Goal: Task Accomplishment & Management: Complete application form

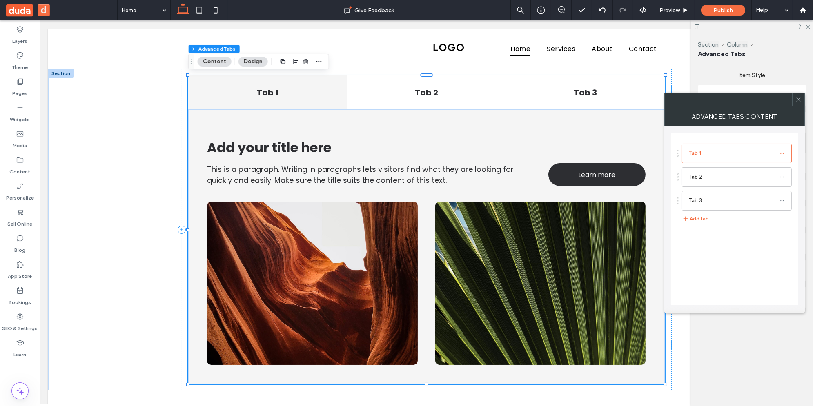
click at [797, 100] on icon at bounding box center [798, 99] width 6 height 6
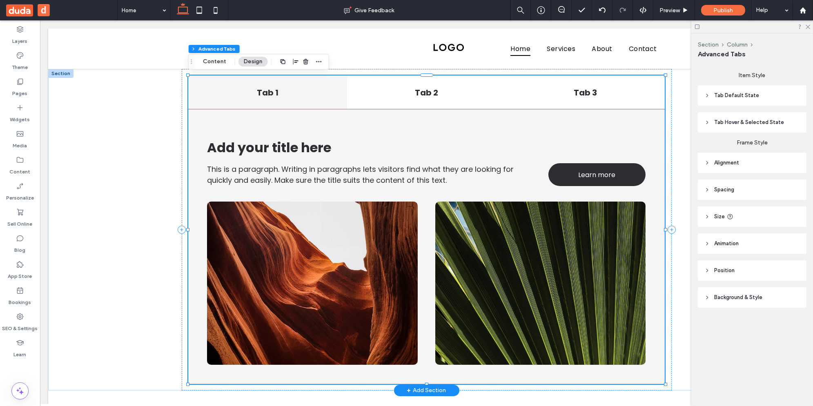
click at [330, 134] on div "This is a paragraph. Writing in paragraphs lets visitors find what they are loo…" at bounding box center [426, 246] width 477 height 275
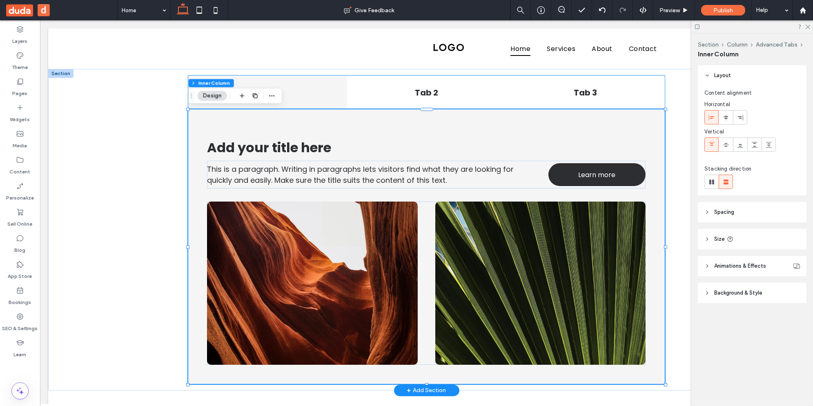
click at [303, 85] on div "Tab 1" at bounding box center [267, 93] width 159 height 34
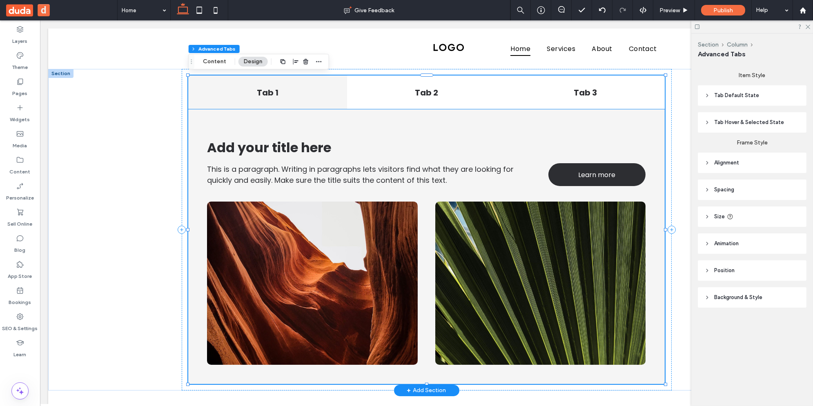
click at [275, 122] on div "This is a paragraph. Writing in paragraphs lets visitors find what they are loo…" at bounding box center [426, 246] width 477 height 275
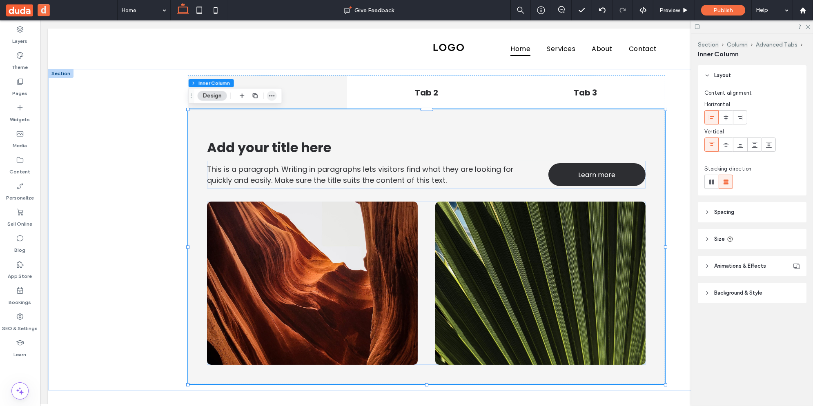
click at [272, 96] on use "button" at bounding box center [271, 95] width 5 height 1
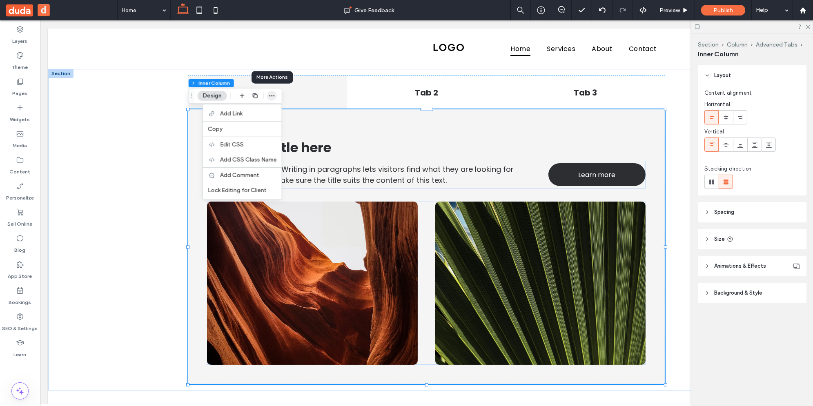
click at [271, 94] on icon "button" at bounding box center [272, 96] width 7 height 7
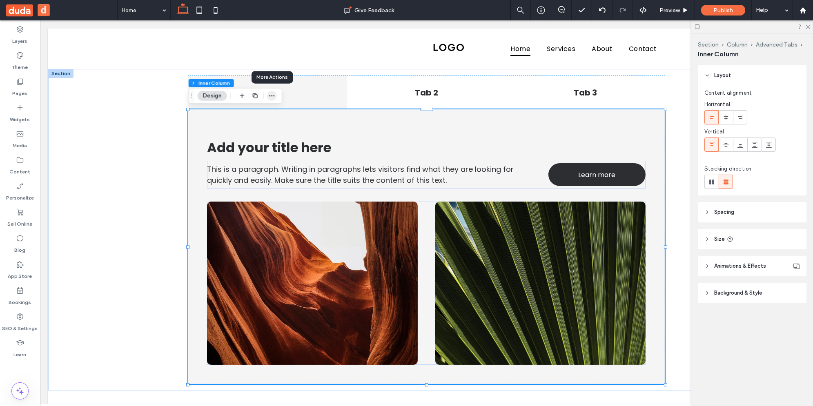
click at [271, 94] on icon "button" at bounding box center [272, 96] width 7 height 7
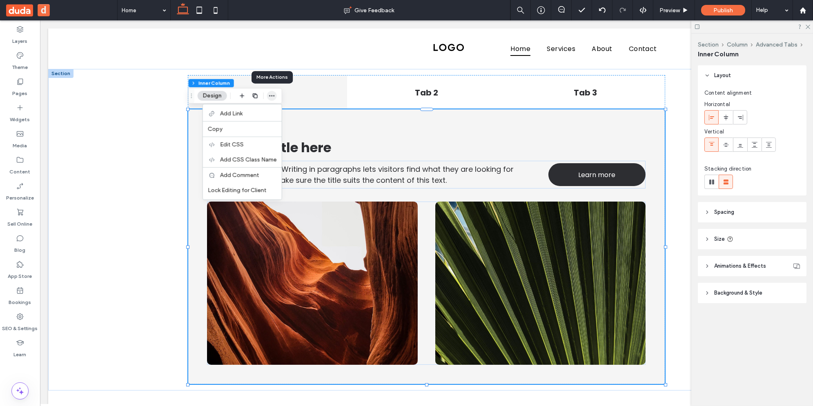
click at [271, 94] on icon "button" at bounding box center [272, 96] width 7 height 7
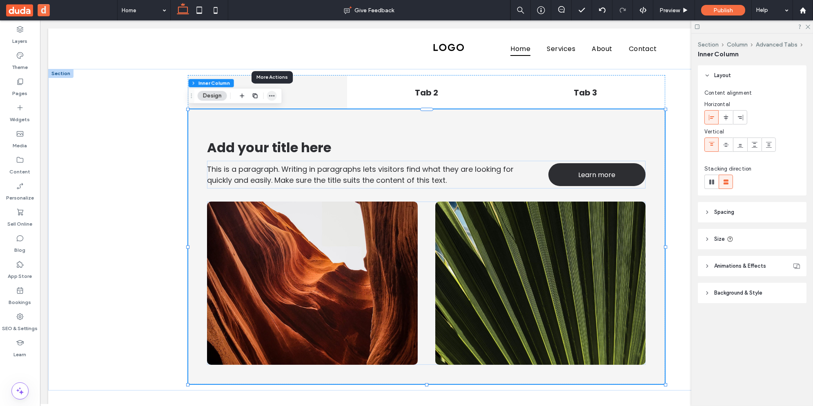
click at [271, 94] on icon "button" at bounding box center [272, 96] width 7 height 7
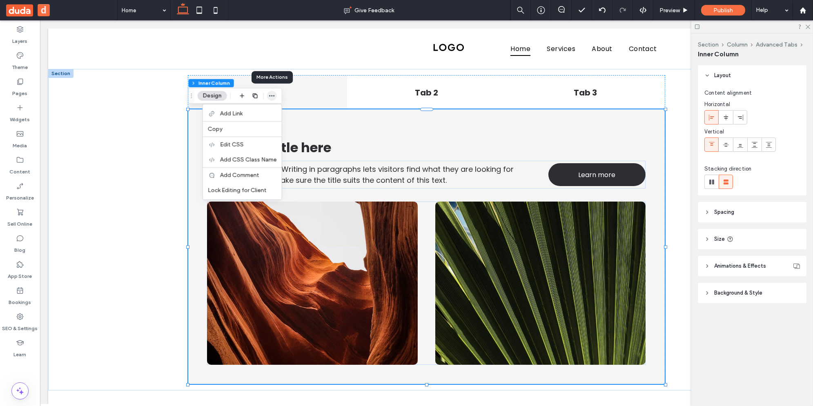
click at [271, 94] on icon "button" at bounding box center [272, 96] width 7 height 7
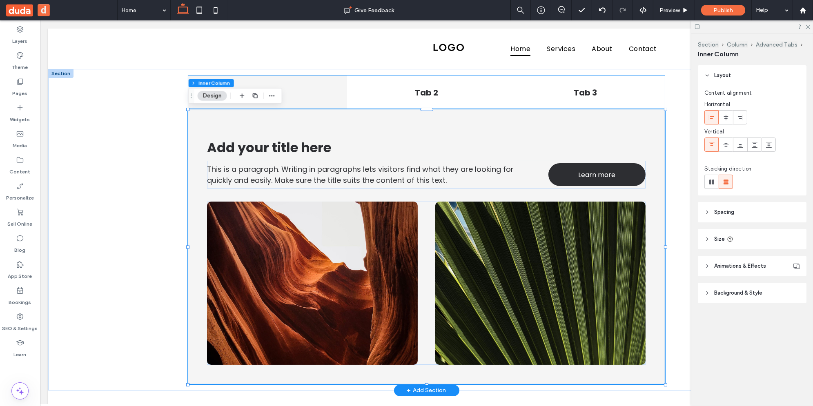
click at [336, 82] on div "Tab 1" at bounding box center [267, 93] width 159 height 34
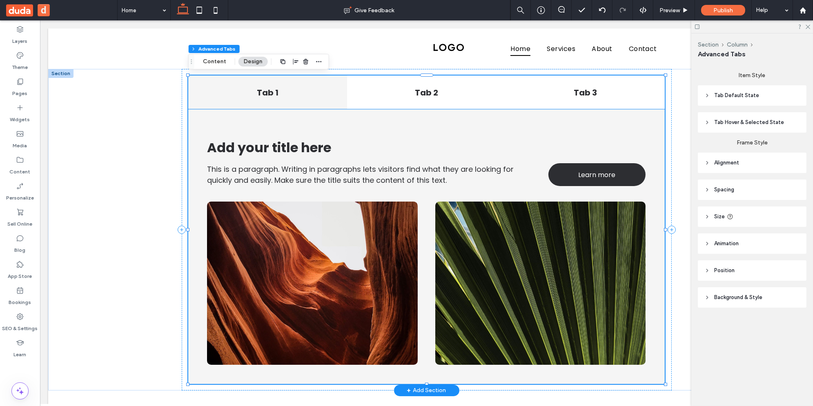
click at [270, 132] on div "This is a paragraph. Writing in paragraphs lets visitors find what they are loo…" at bounding box center [426, 246] width 477 height 275
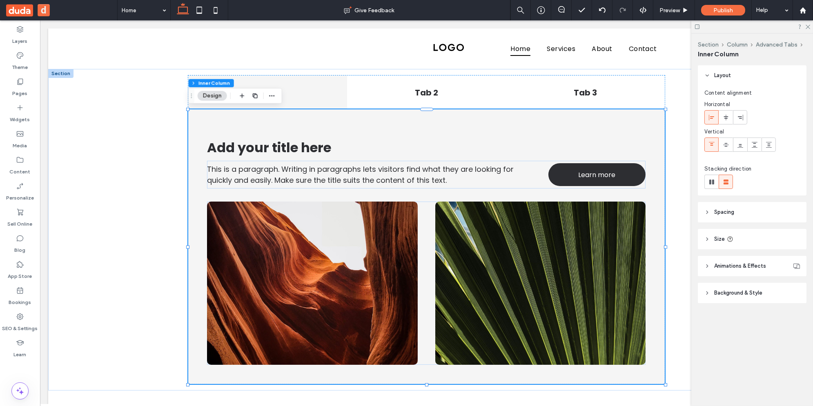
click at [211, 94] on button "Design" at bounding box center [212, 96] width 29 height 10
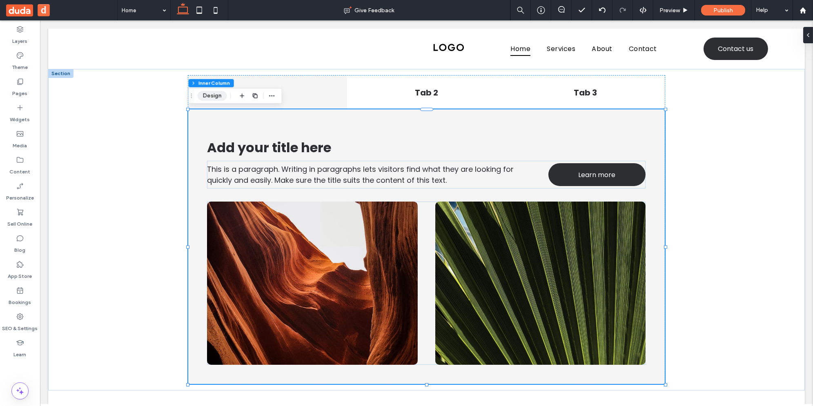
click at [211, 94] on button "Design" at bounding box center [212, 96] width 29 height 10
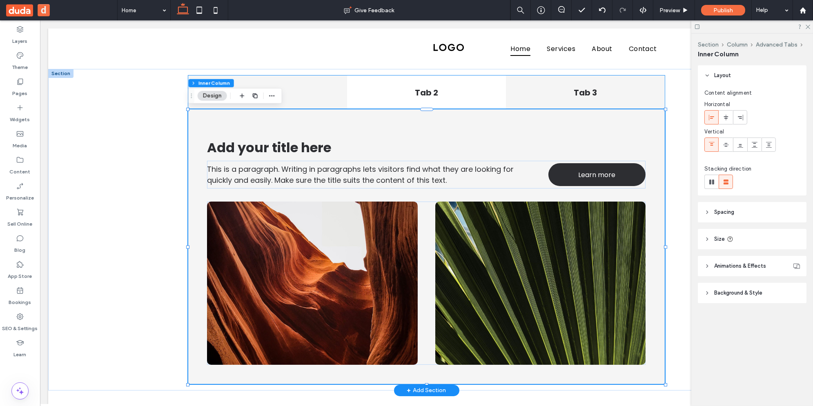
click at [516, 100] on div "Tab 3" at bounding box center [585, 93] width 159 height 34
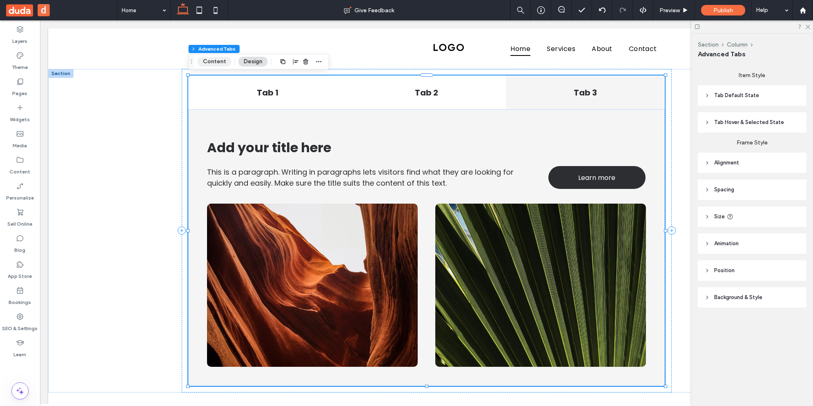
click at [216, 60] on button "Content" at bounding box center [215, 62] width 34 height 10
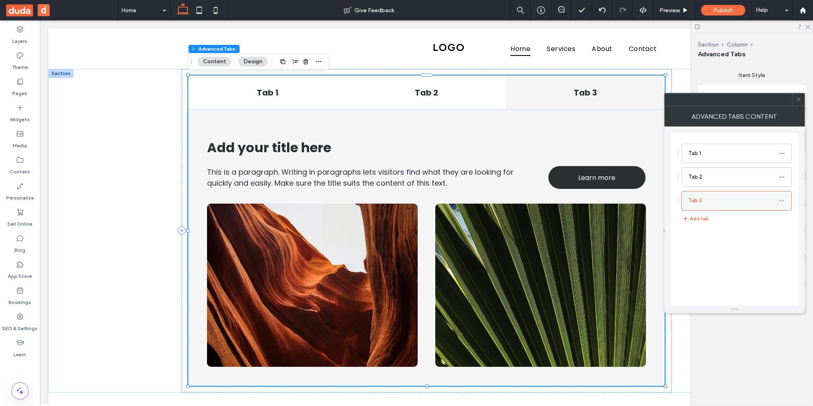
click at [783, 200] on icon at bounding box center [782, 201] width 6 height 6
click at [730, 257] on div "Tab 1 Tab 2 Tab 3 Add tab" at bounding box center [734, 219] width 127 height 172
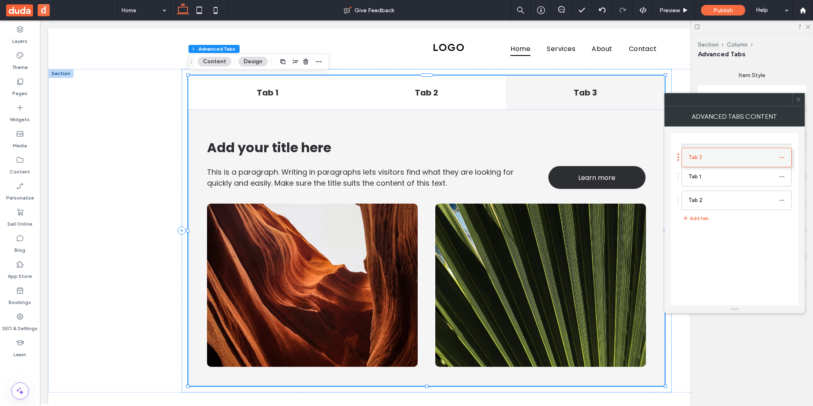
drag, startPoint x: 716, startPoint y: 196, endPoint x: 717, endPoint y: 149, distance: 46.6
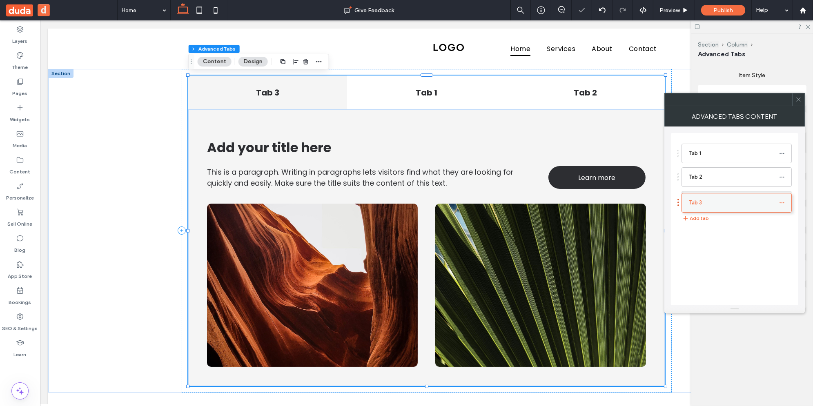
drag, startPoint x: 717, startPoint y: 149, endPoint x: 717, endPoint y: 194, distance: 45.3
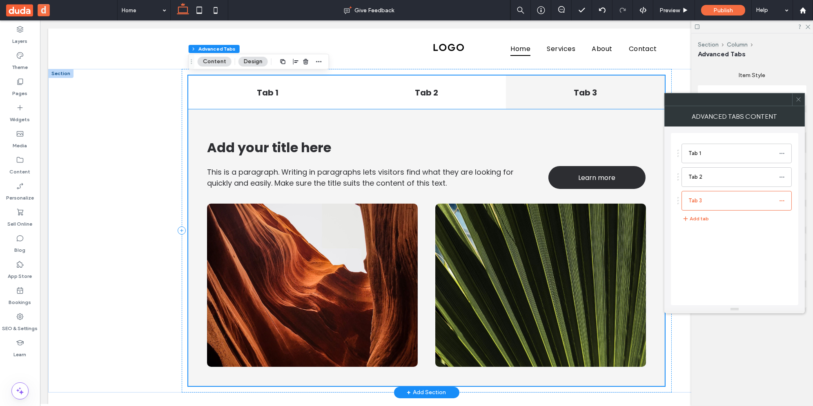
scroll to position [4, 0]
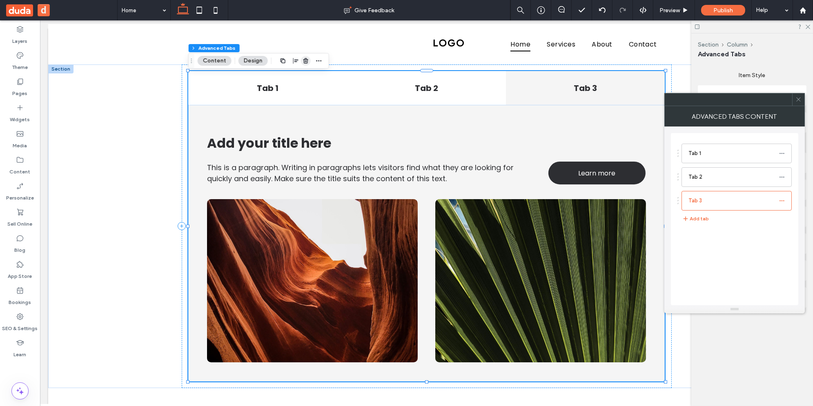
drag, startPoint x: 305, startPoint y: 60, endPoint x: 252, endPoint y: 38, distance: 56.7
click at [305, 60] on use "button" at bounding box center [305, 60] width 5 height 5
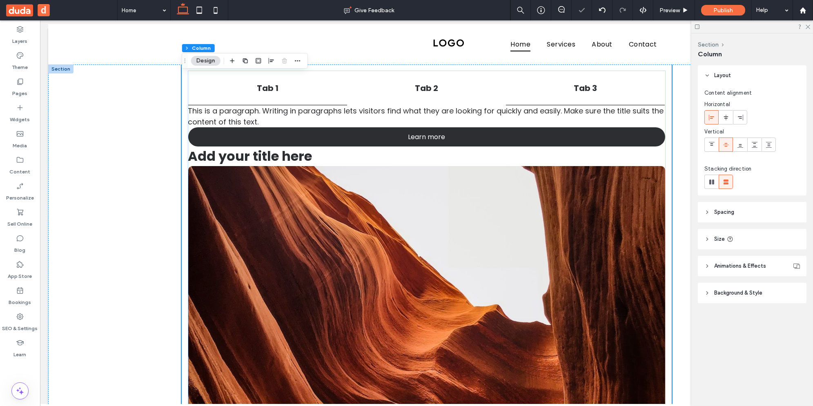
scroll to position [0, 0]
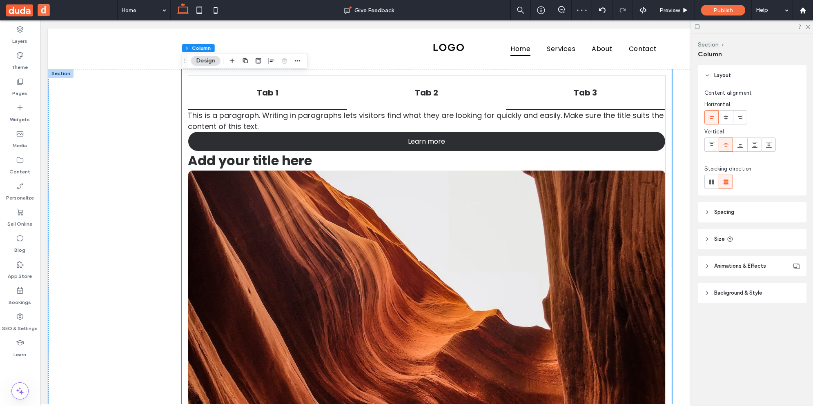
click at [256, 96] on h4 "Tab 1" at bounding box center [267, 93] width 149 height 12
click at [333, 93] on h4 "Tab 1" at bounding box center [267, 93] width 149 height 12
click at [254, 201] on img at bounding box center [426, 357] width 477 height 372
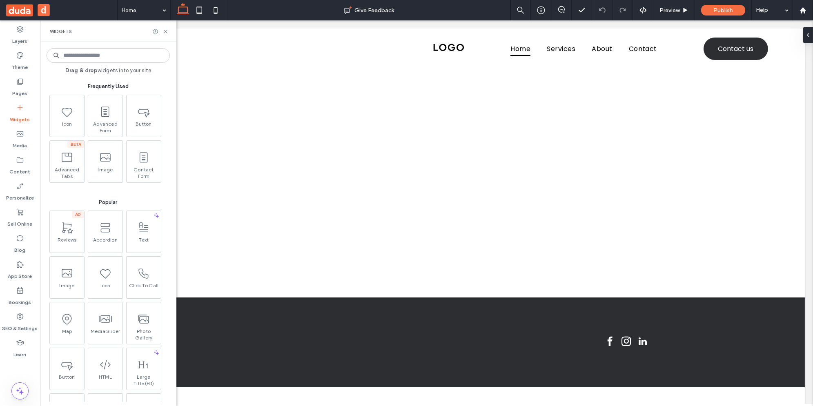
click at [102, 56] on input at bounding box center [108, 55] width 123 height 15
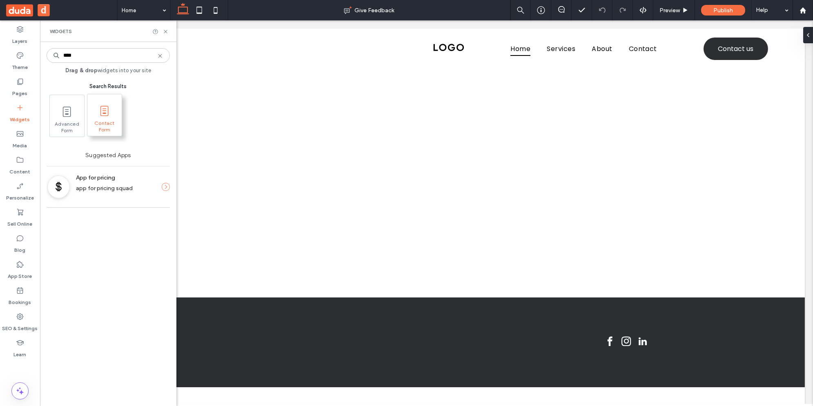
type input "****"
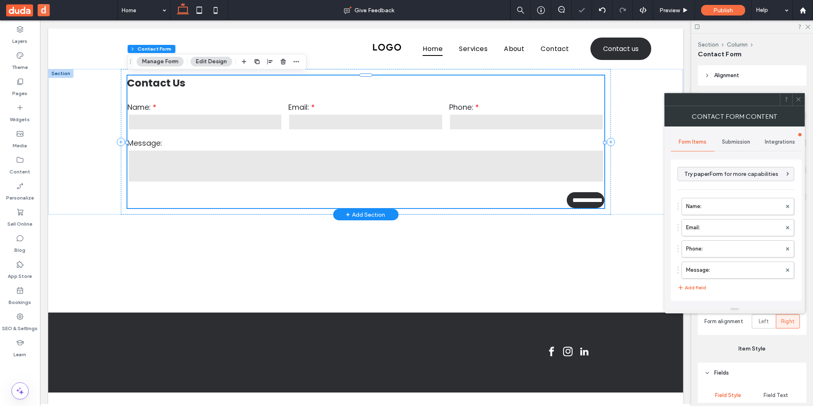
type input "**********"
type input "*"
type input "***"
type input "*"
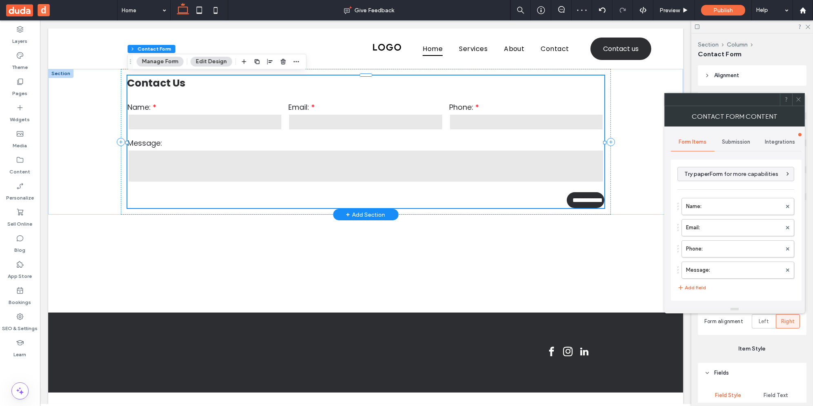
type input "***"
click at [699, 283] on button "Add field" at bounding box center [691, 288] width 29 height 10
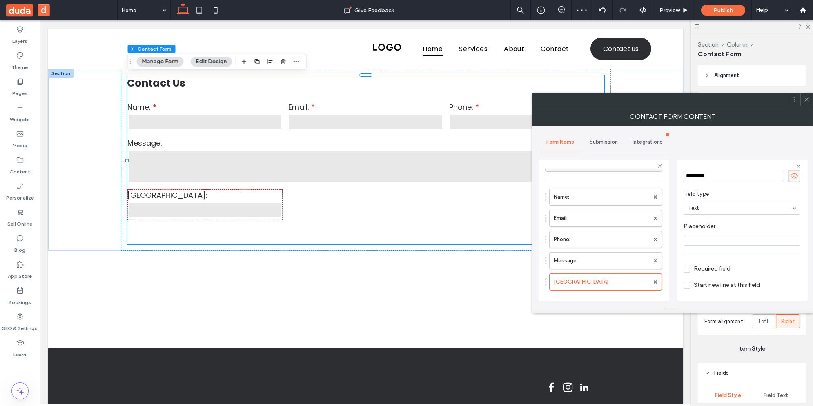
scroll to position [56, 0]
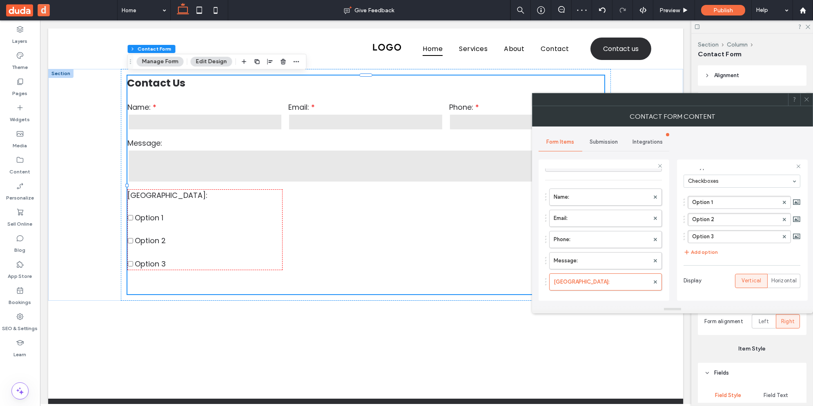
drag, startPoint x: 806, startPoint y: 100, endPoint x: 726, endPoint y: 106, distance: 80.6
click at [806, 100] on icon at bounding box center [807, 99] width 6 height 6
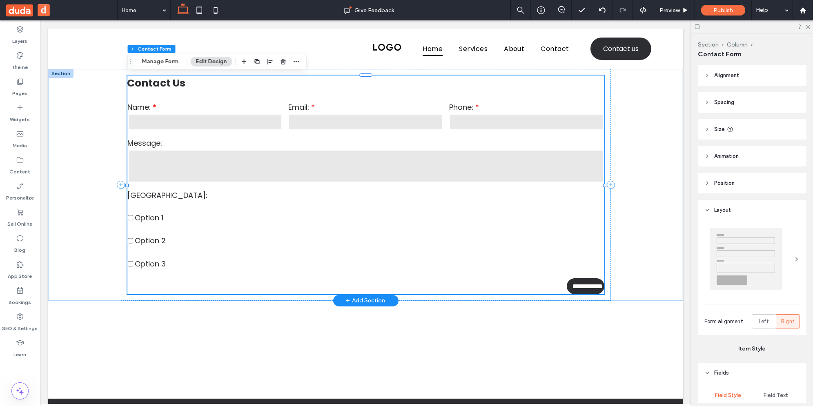
click at [200, 236] on label "Option 2" at bounding box center [205, 235] width 155 height 23
type input "*"
click at [171, 60] on button "Manage Form" at bounding box center [159, 62] width 47 height 10
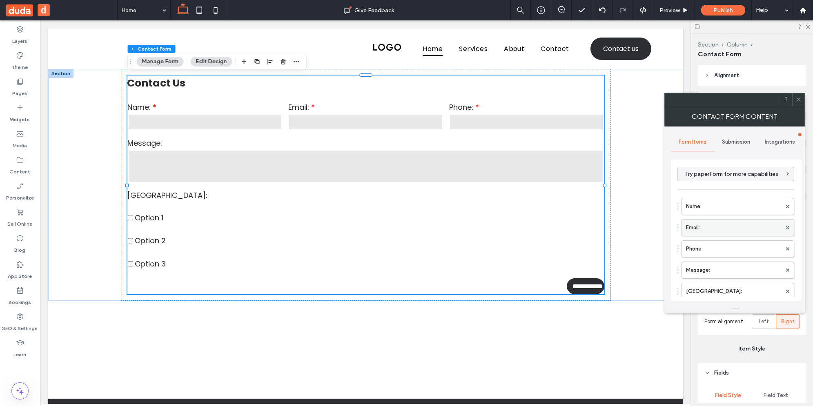
scroll to position [76, 0]
click at [713, 214] on label "New Field:" at bounding box center [734, 216] width 96 height 16
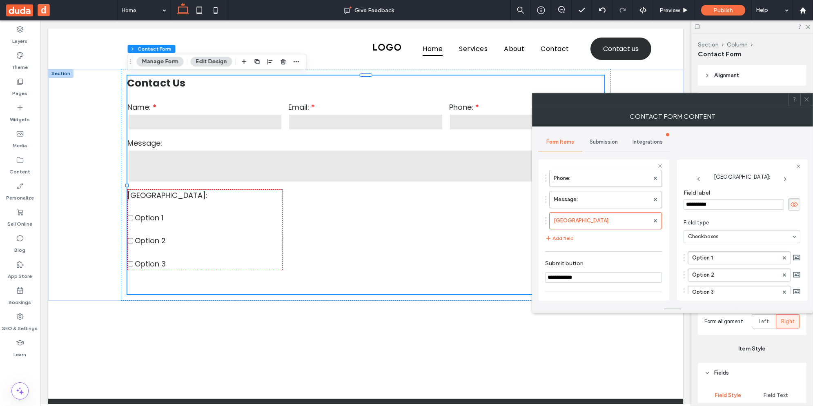
scroll to position [16, 0]
click at [722, 238] on label "Option 1" at bounding box center [735, 242] width 86 height 12
drag, startPoint x: 684, startPoint y: 243, endPoint x: 684, endPoint y: 275, distance: 32.3
drag, startPoint x: 683, startPoint y: 273, endPoint x: 686, endPoint y: 240, distance: 32.4
click at [686, 240] on div "**********" at bounding box center [742, 230] width 131 height 141
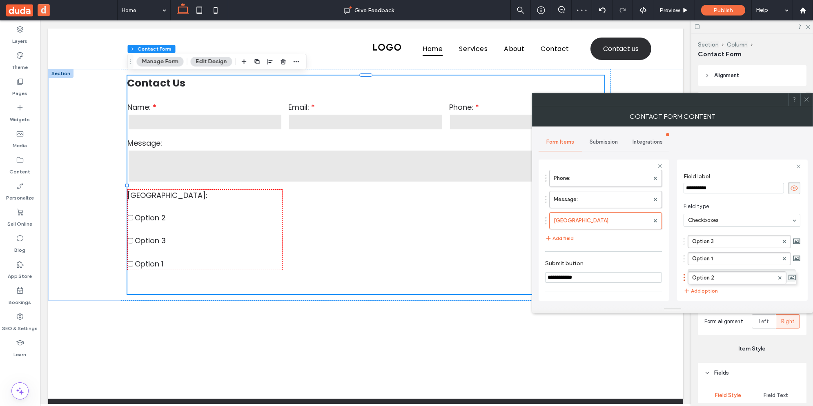
drag, startPoint x: 686, startPoint y: 240, endPoint x: 686, endPoint y: 272, distance: 31.8
click at [793, 243] on icon at bounding box center [796, 241] width 7 height 7
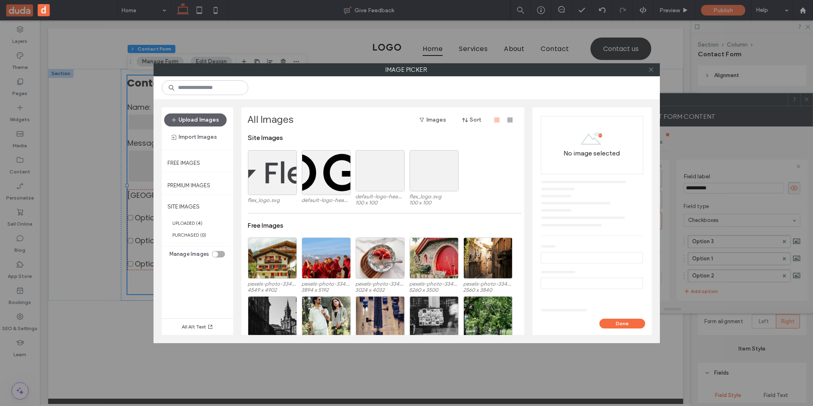
click at [648, 71] on icon at bounding box center [651, 70] width 6 height 6
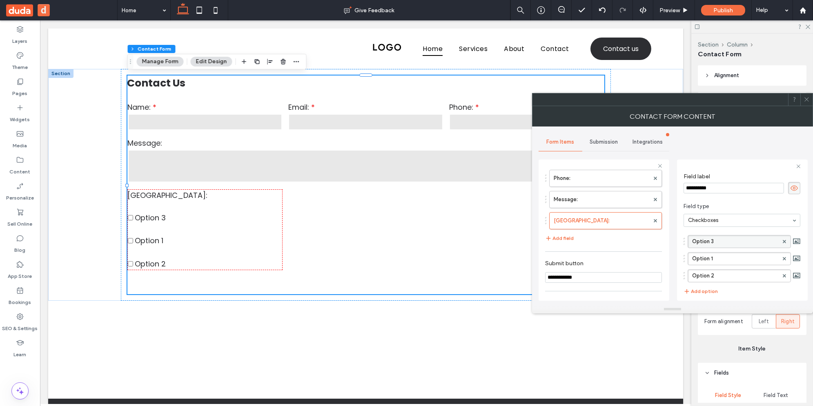
click at [721, 239] on label "Option 3" at bounding box center [735, 242] width 86 height 12
click at [706, 258] on label "Option 1" at bounding box center [735, 259] width 86 height 12
type input "*******"
click at [749, 203] on span "Field type" at bounding box center [740, 207] width 114 height 8
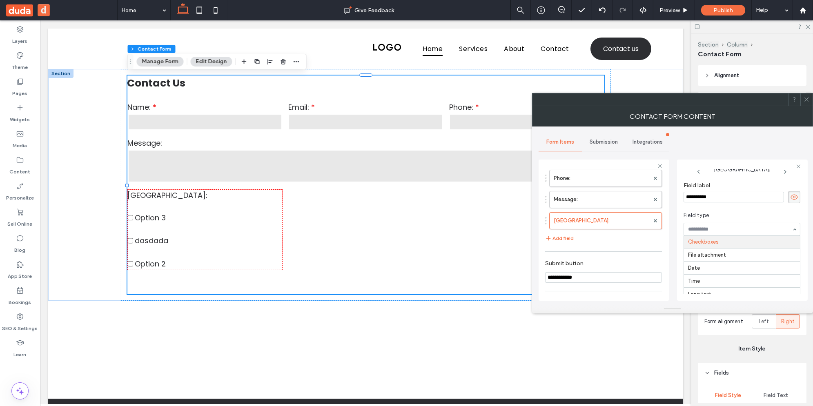
click at [757, 209] on section "Field type Text Dropdown Radio buttons Checkboxes File attachment Date Time Lon…" at bounding box center [741, 223] width 117 height 33
click at [722, 139] on div "**********" at bounding box center [673, 216] width 268 height 179
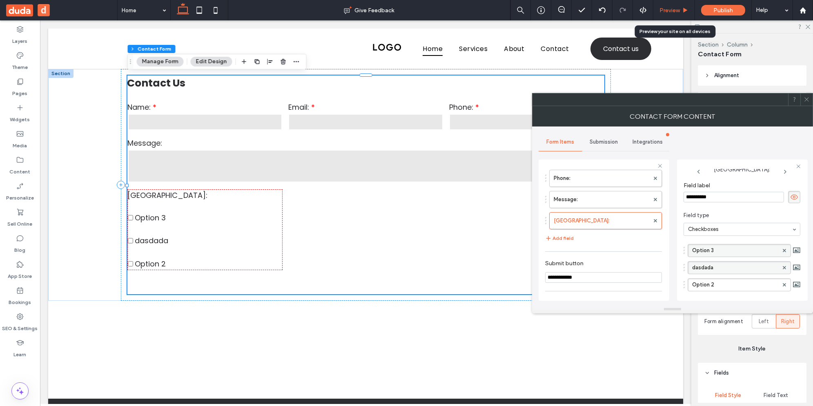
drag, startPoint x: 672, startPoint y: 7, endPoint x: 64, endPoint y: 230, distance: 647.7
click at [672, 7] on span "Preview" at bounding box center [669, 10] width 20 height 7
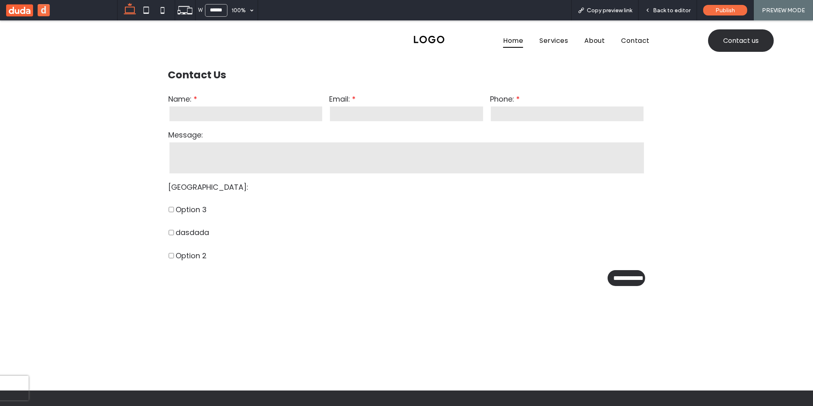
click at [170, 228] on label "dasdada" at bounding box center [246, 227] width 155 height 23
click at [170, 252] on label "Option 2" at bounding box center [246, 250] width 155 height 23
click at [662, 16] on div "Back to editor" at bounding box center [668, 10] width 58 height 20
click at [668, 9] on span "Back to editor" at bounding box center [672, 10] width 38 height 7
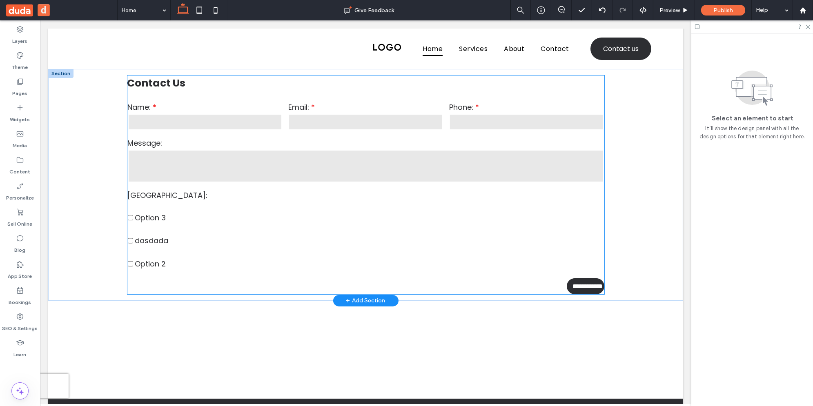
click at [238, 208] on span at bounding box center [205, 206] width 155 height 11
click at [193, 225] on span at bounding box center [205, 229] width 155 height 11
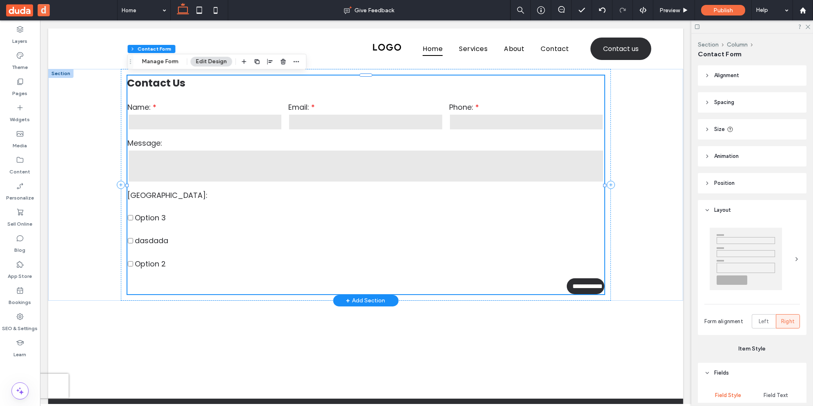
type input "*"
type input "***"
type input "*"
type input "***"
click at [180, 229] on span at bounding box center [205, 229] width 155 height 11
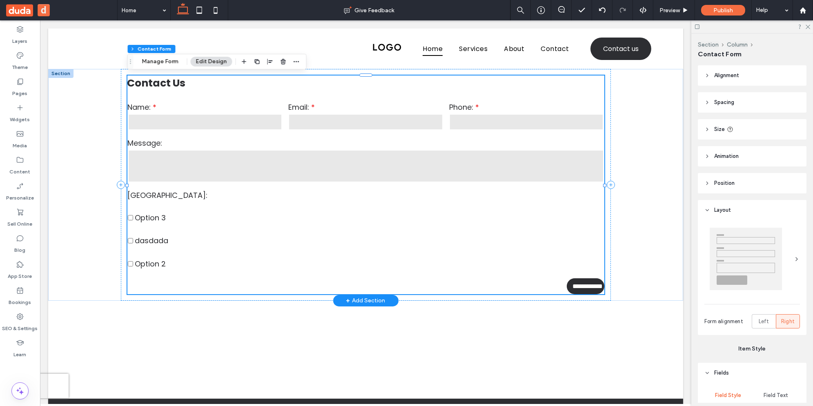
type input "*"
click at [176, 222] on label "Option 3" at bounding box center [205, 212] width 155 height 23
type input "*"
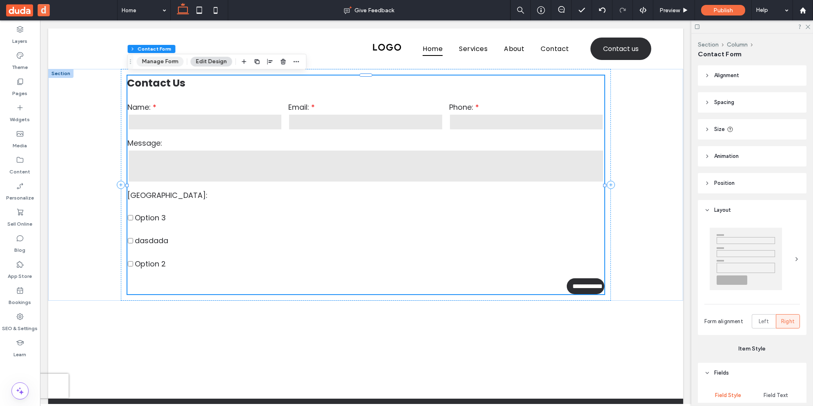
click at [170, 60] on button "Manage Form" at bounding box center [159, 62] width 47 height 10
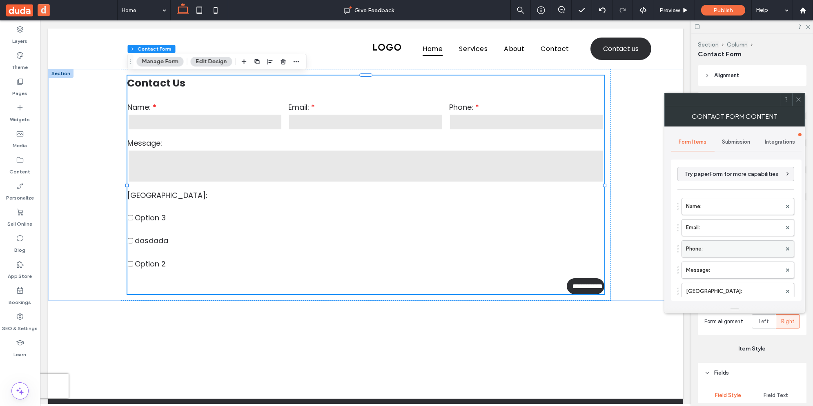
scroll to position [76, 0]
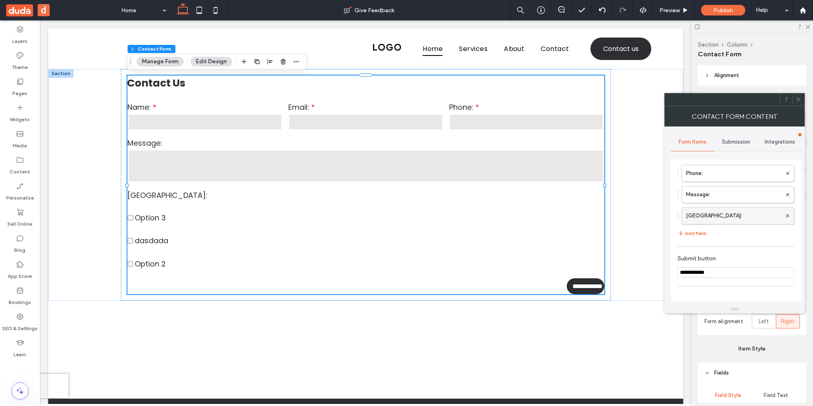
click at [721, 212] on label "New Field:" at bounding box center [734, 216] width 96 height 16
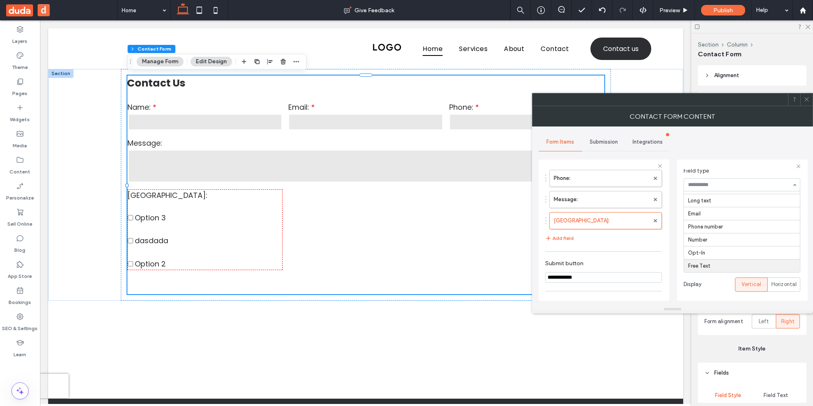
scroll to position [58, 0]
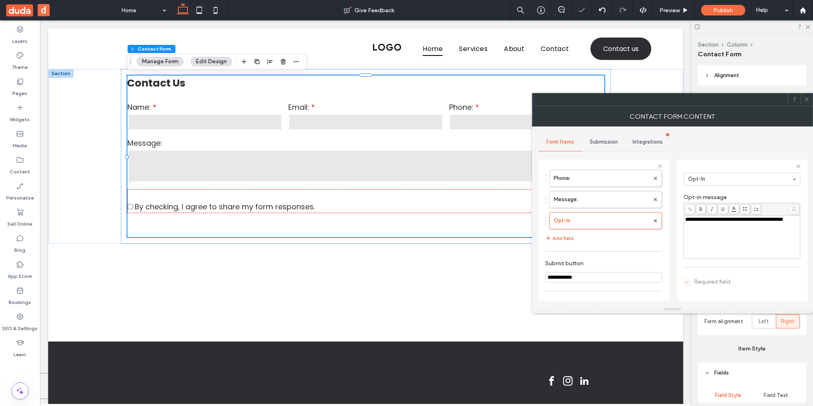
click at [735, 178] on input at bounding box center [740, 179] width 104 height 6
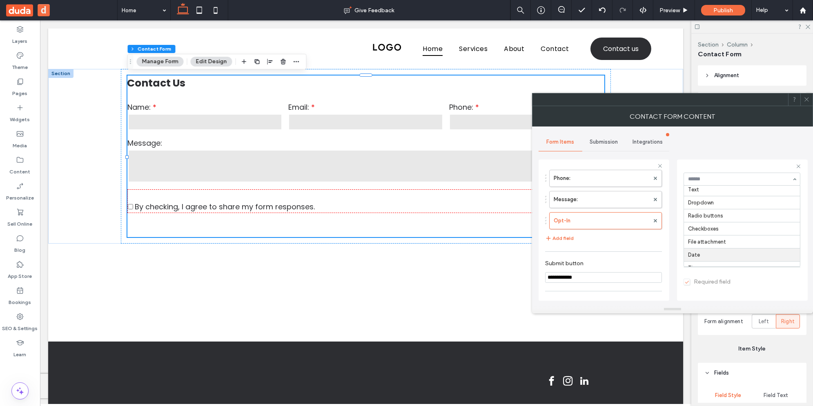
scroll to position [0, 0]
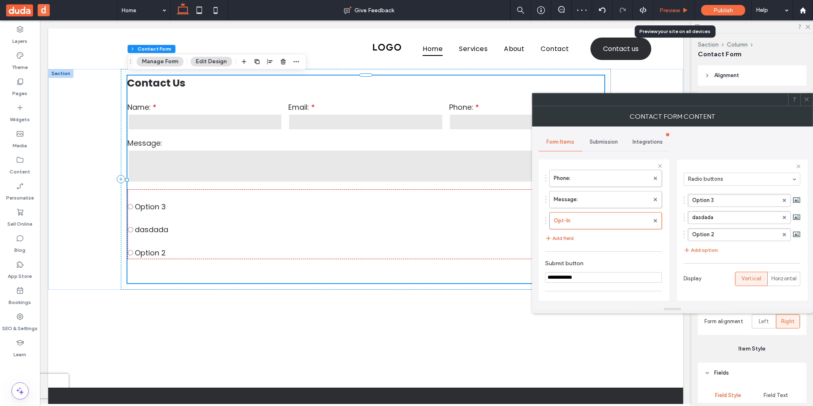
click at [678, 13] on span "Preview" at bounding box center [669, 10] width 20 height 7
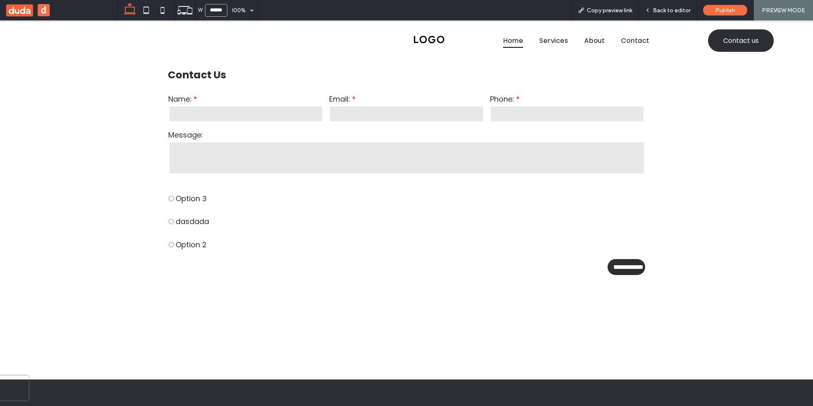
click at [174, 198] on label "Option 3" at bounding box center [407, 193] width 476 height 23
click at [669, 6] on div "Back to editor" at bounding box center [668, 10] width 58 height 20
click at [670, 9] on span "Back to editor" at bounding box center [672, 10] width 38 height 7
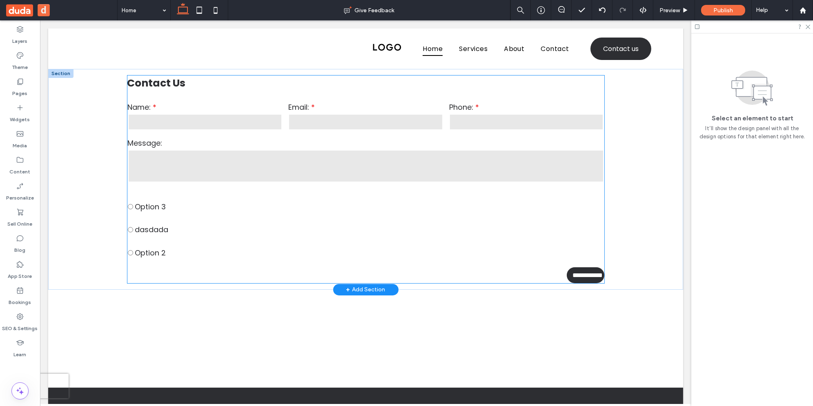
click at [299, 211] on label "Option 3" at bounding box center [366, 201] width 476 height 23
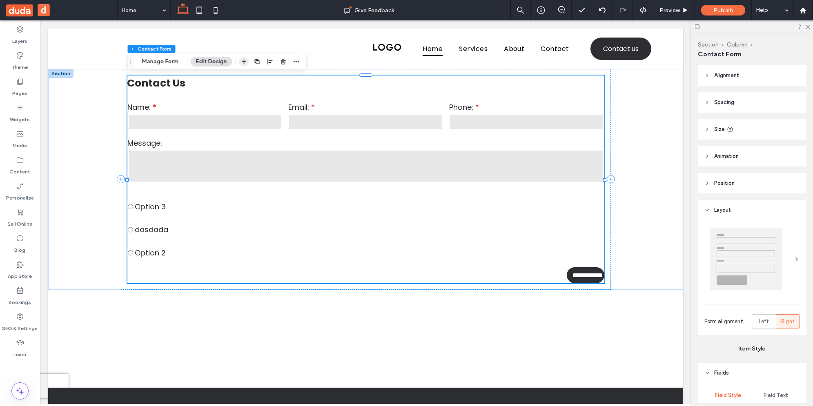
type input "*"
type input "***"
type input "*"
type input "***"
click at [280, 60] on icon "button" at bounding box center [283, 61] width 7 height 7
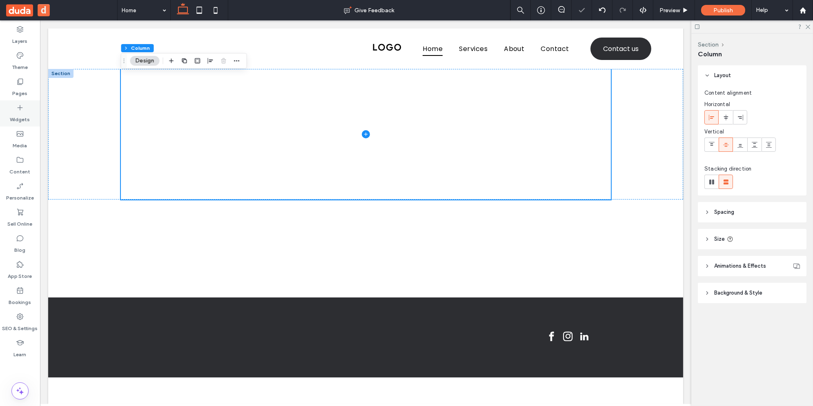
click at [24, 112] on label "Widgets" at bounding box center [20, 117] width 20 height 11
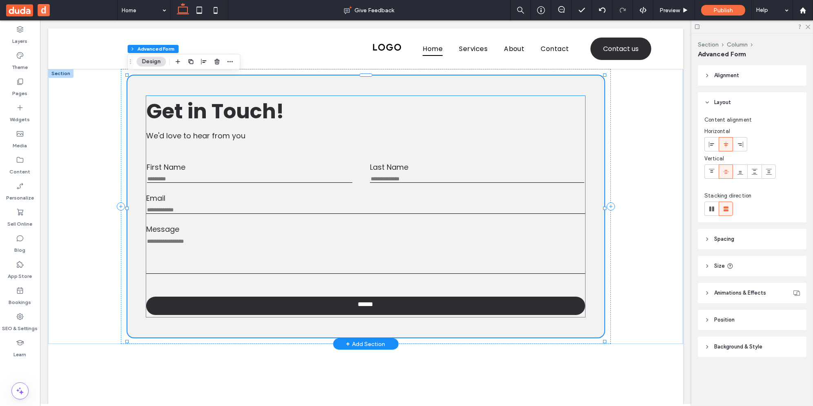
click at [258, 242] on textarea "Message" at bounding box center [365, 256] width 439 height 36
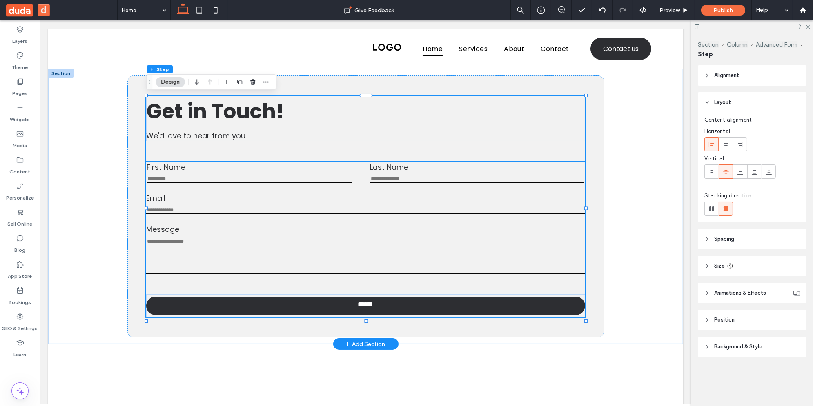
click at [249, 234] on label "Message" at bounding box center [365, 229] width 439 height 11
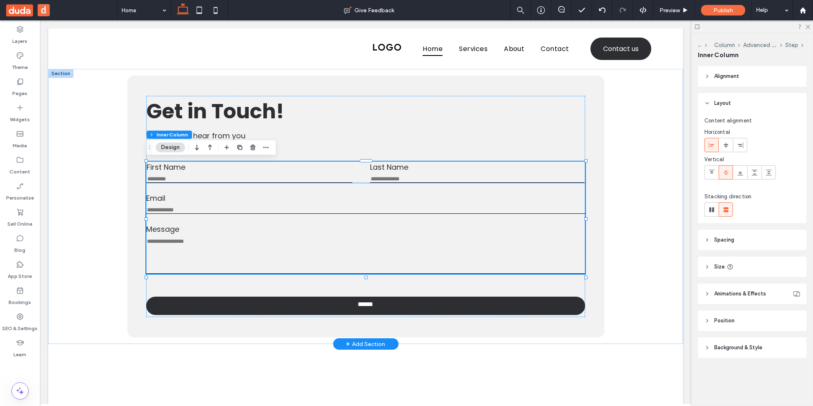
click at [290, 181] on input "First Name" at bounding box center [250, 179] width 206 height 7
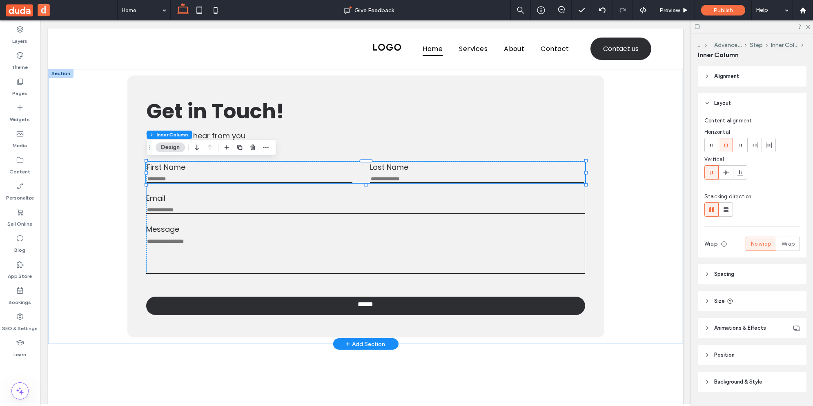
click at [287, 181] on input "First Name" at bounding box center [250, 179] width 206 height 7
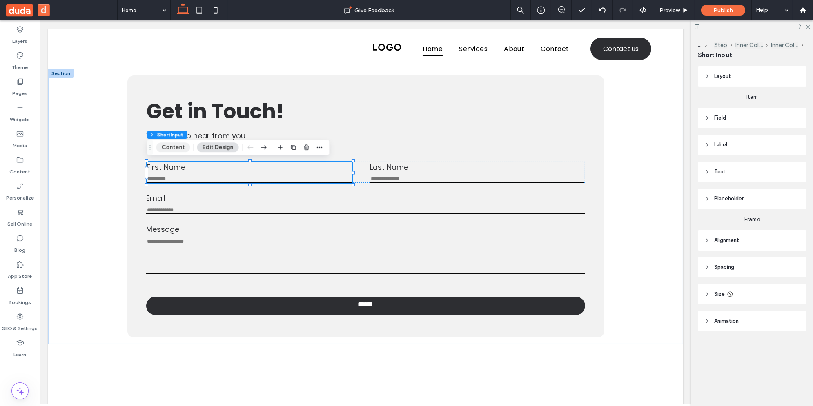
click at [182, 148] on button "Content" at bounding box center [173, 147] width 34 height 10
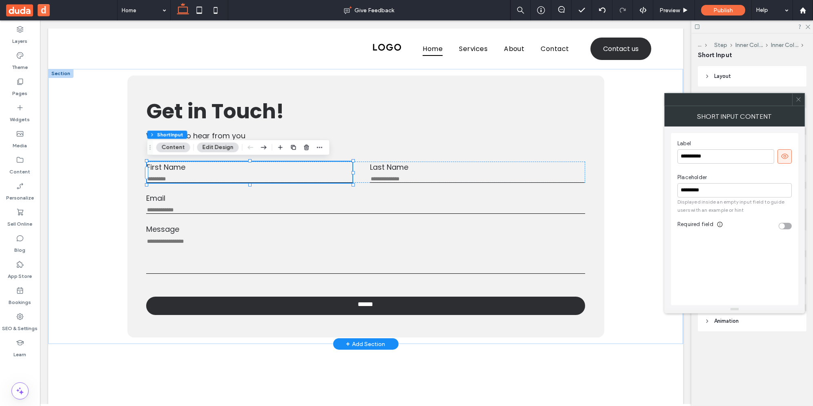
drag, startPoint x: 774, startPoint y: 126, endPoint x: 620, endPoint y: 119, distance: 154.1
click at [786, 224] on div "toggle" at bounding box center [785, 226] width 13 height 7
click at [786, 224] on div "toggle" at bounding box center [789, 226] width 6 height 6
click at [324, 235] on label "Message" at bounding box center [365, 229] width 439 height 11
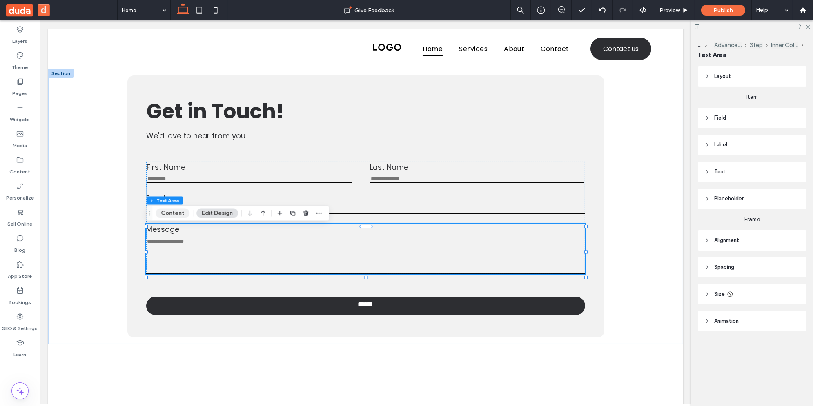
click at [180, 209] on button "Content" at bounding box center [173, 214] width 34 height 10
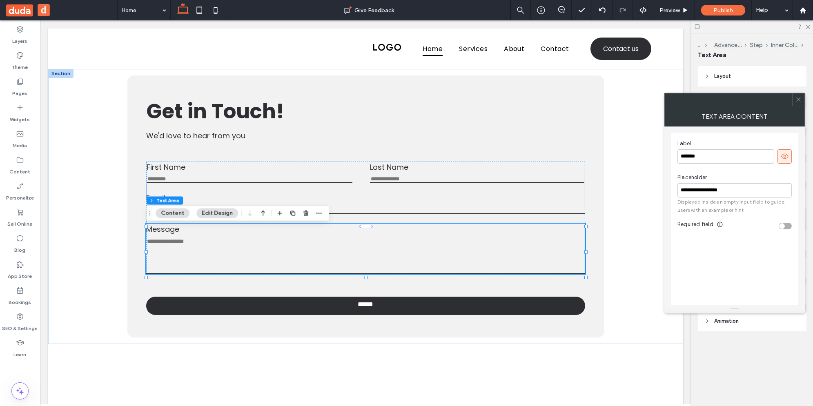
click at [786, 223] on div "toggle" at bounding box center [785, 226] width 13 height 7
click at [783, 155] on icon at bounding box center [785, 156] width 8 height 8
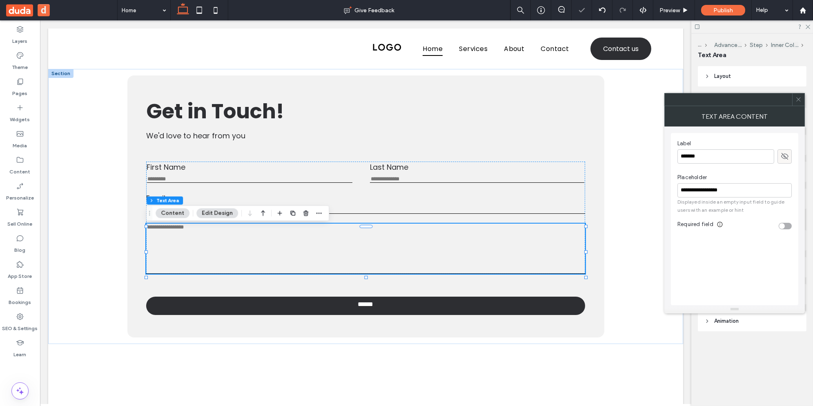
click at [783, 155] on icon at bounding box center [785, 156] width 8 height 8
click at [799, 100] on icon at bounding box center [798, 99] width 6 height 6
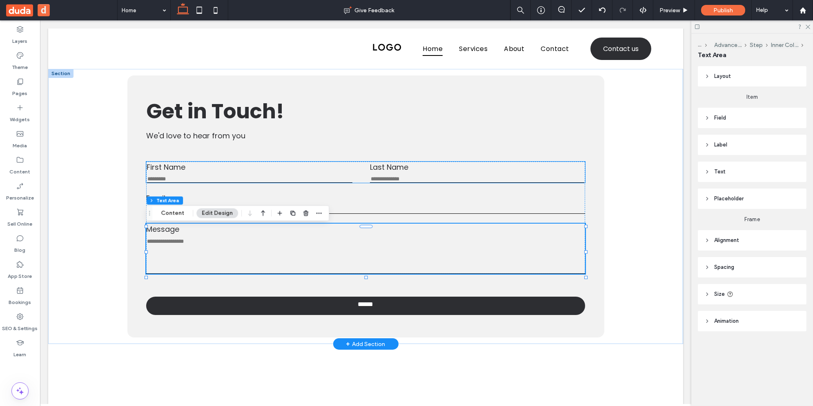
click at [225, 182] on input "First Name" at bounding box center [250, 179] width 206 height 7
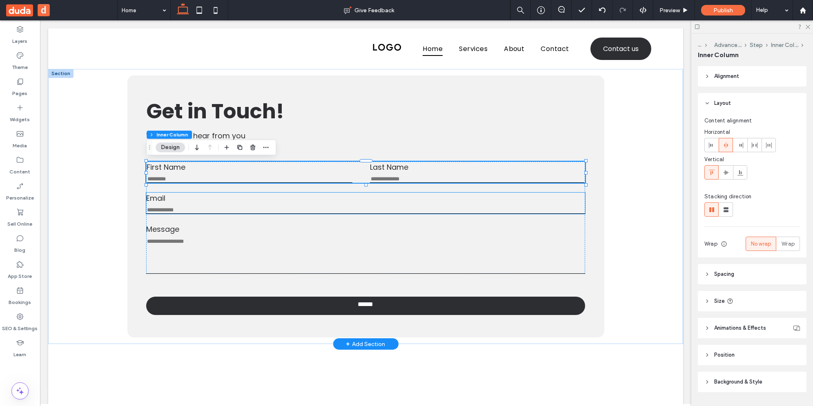
click at [189, 201] on label "Email" at bounding box center [365, 198] width 439 height 11
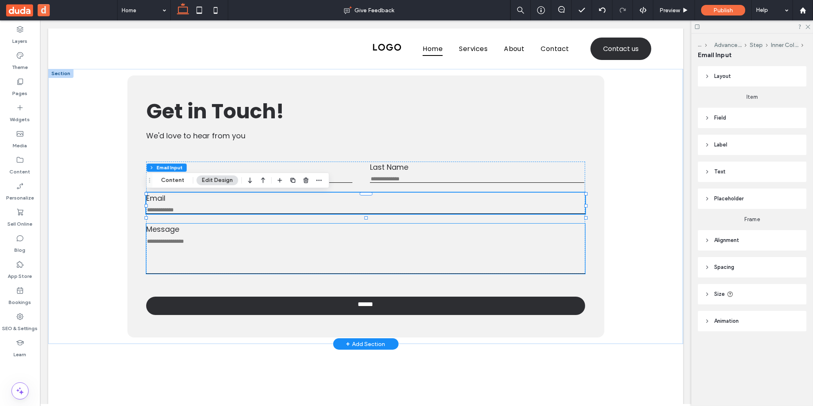
click at [179, 247] on textarea "Message" at bounding box center [365, 256] width 439 height 36
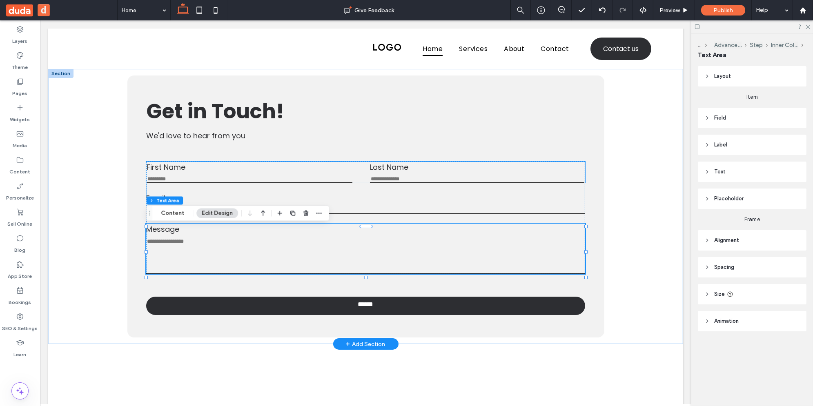
click at [397, 176] on input "Last Name" at bounding box center [477, 179] width 214 height 7
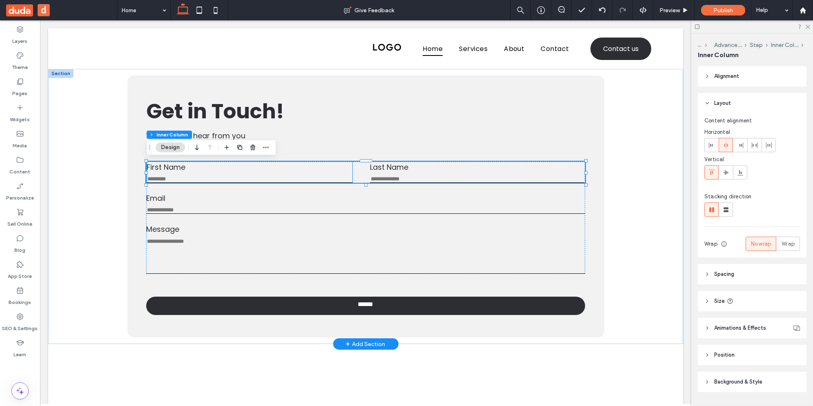
click at [306, 170] on label "First Name" at bounding box center [250, 167] width 206 height 11
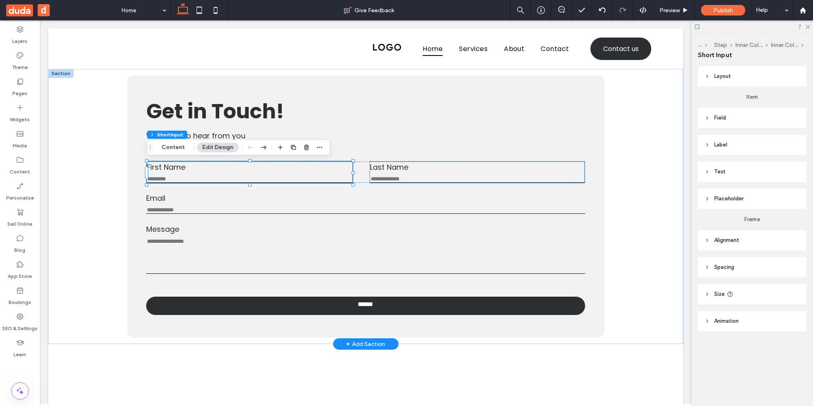
click at [373, 174] on div "Last Name This field is required" at bounding box center [477, 172] width 214 height 21
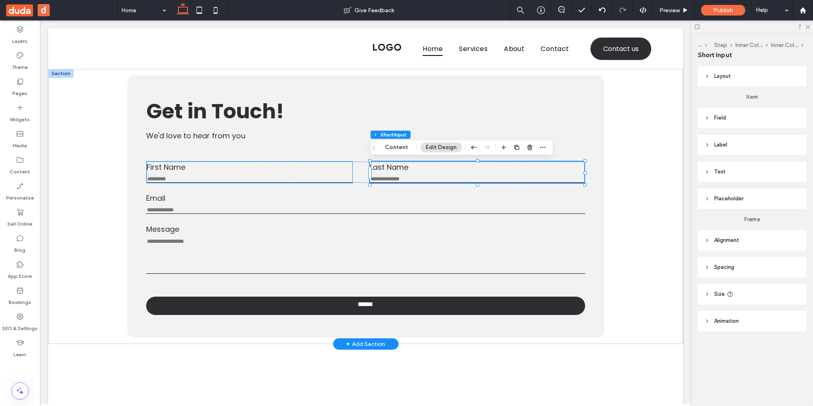
click at [322, 167] on label "First Name" at bounding box center [250, 167] width 206 height 11
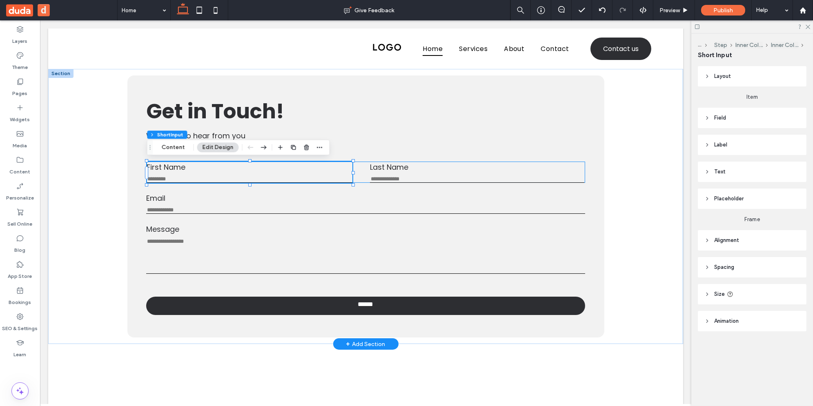
click at [361, 172] on div "First Name This field is required Last Name This field is required" at bounding box center [365, 172] width 439 height 21
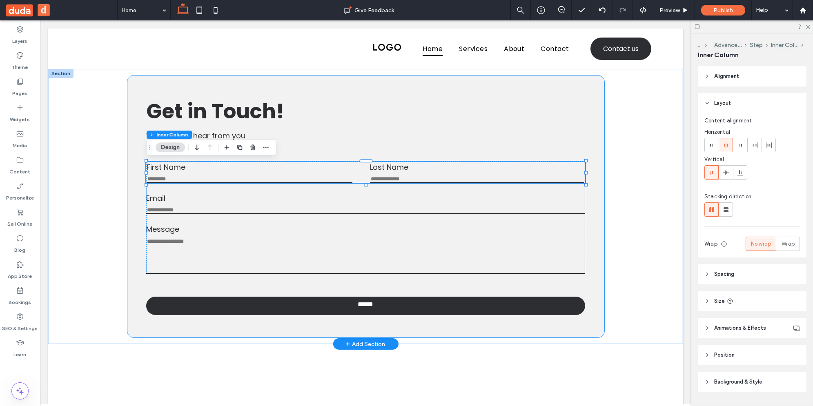
click at [290, 83] on div "First Name This field is required Last Name This field is required Email Email …" at bounding box center [365, 207] width 477 height 262
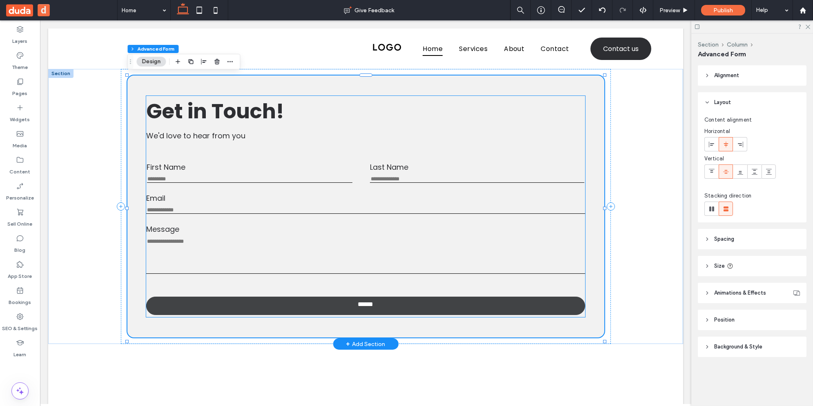
click at [203, 296] on div "First Name This field is required Last Name This field is required Email Email …" at bounding box center [365, 206] width 439 height 221
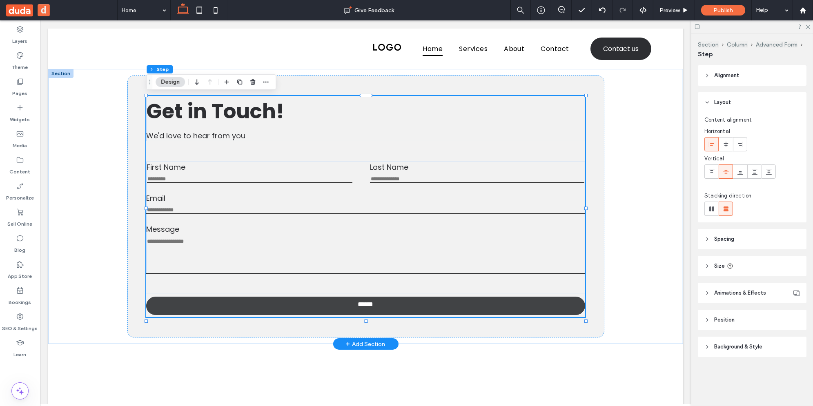
click at [189, 309] on link "******" at bounding box center [365, 306] width 439 height 18
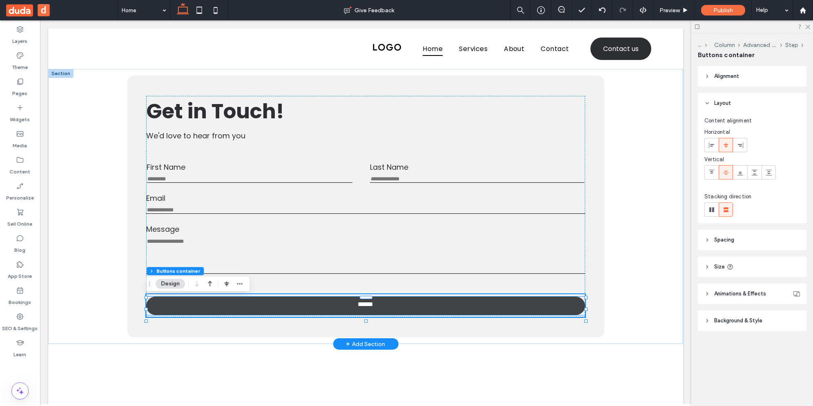
click at [220, 304] on link "******" at bounding box center [365, 306] width 439 height 18
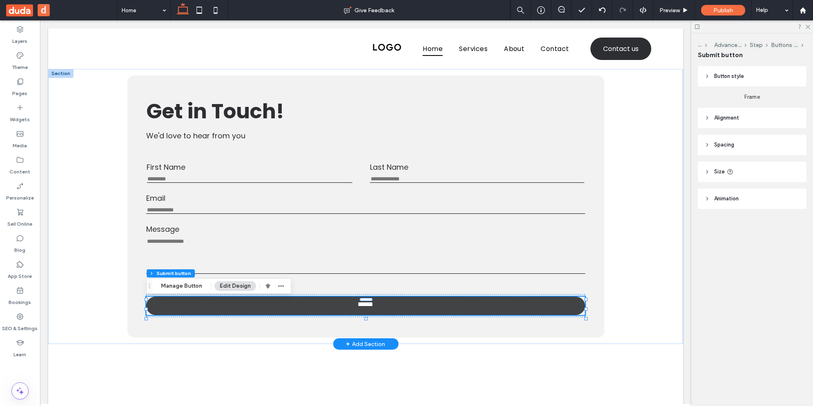
type input "**"
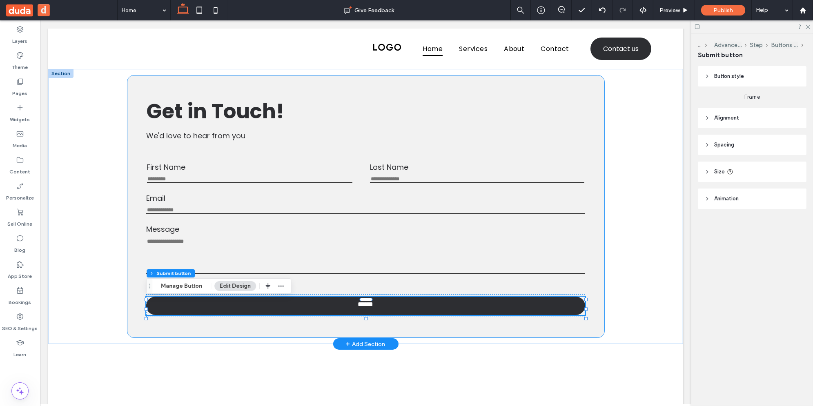
click at [141, 307] on div "First Name This field is required Last Name This field is required Email Email …" at bounding box center [365, 207] width 477 height 262
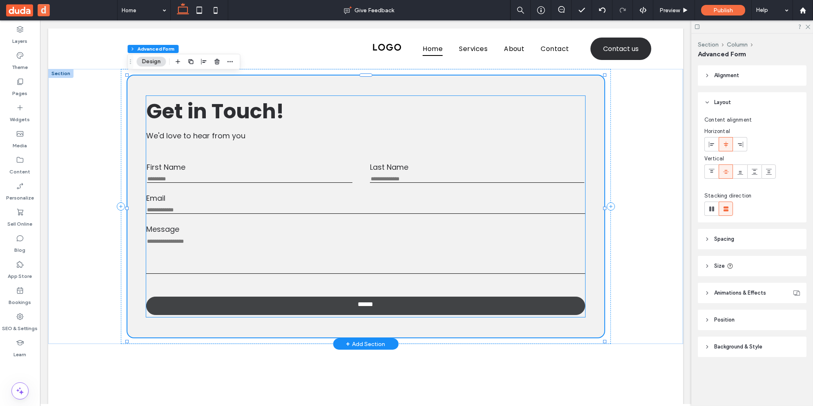
click at [152, 306] on link "******" at bounding box center [365, 306] width 439 height 18
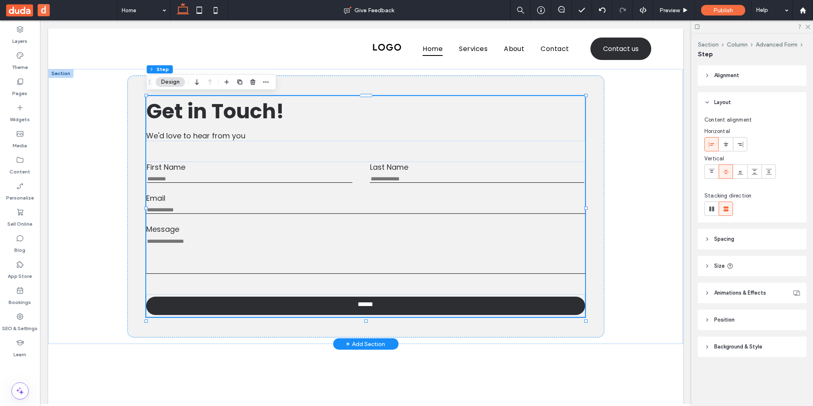
click at [156, 300] on div "******" at bounding box center [365, 305] width 439 height 23
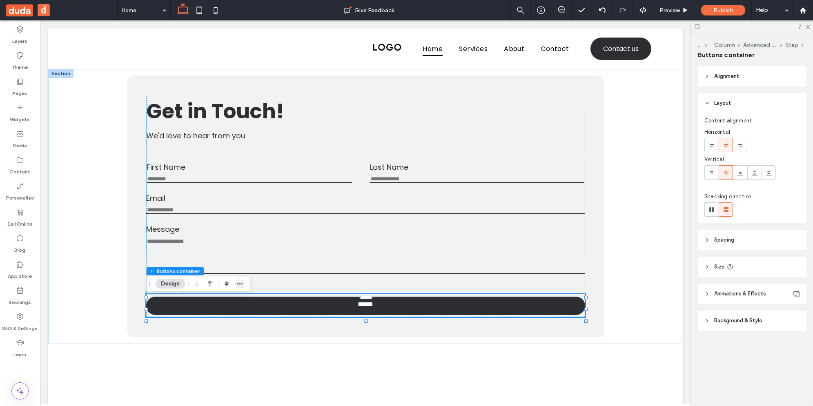
click at [240, 285] on icon "button" at bounding box center [239, 284] width 7 height 7
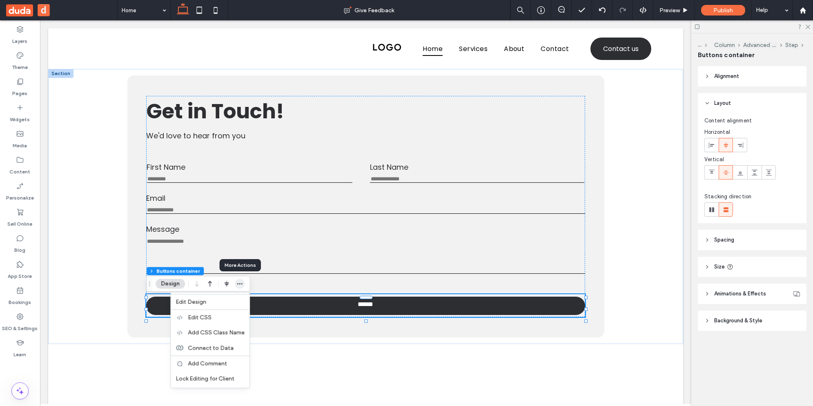
click at [240, 285] on icon "button" at bounding box center [239, 284] width 7 height 7
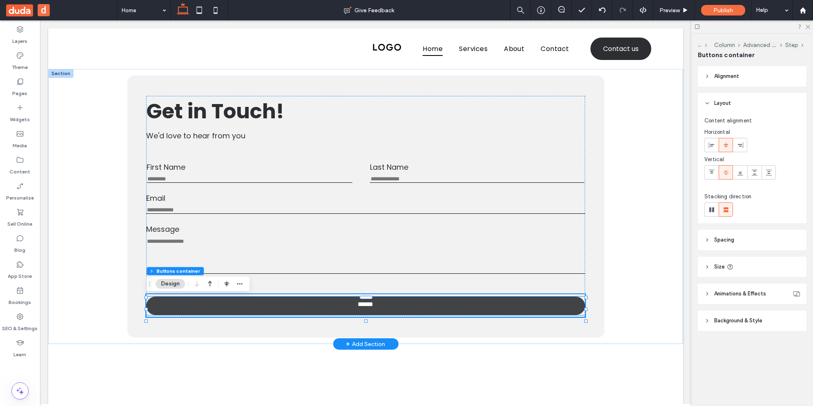
click at [194, 312] on link "******" at bounding box center [365, 306] width 439 height 18
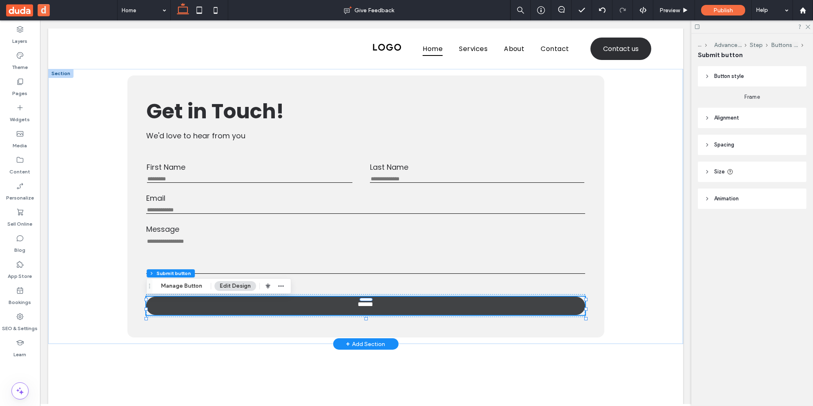
type input "**"
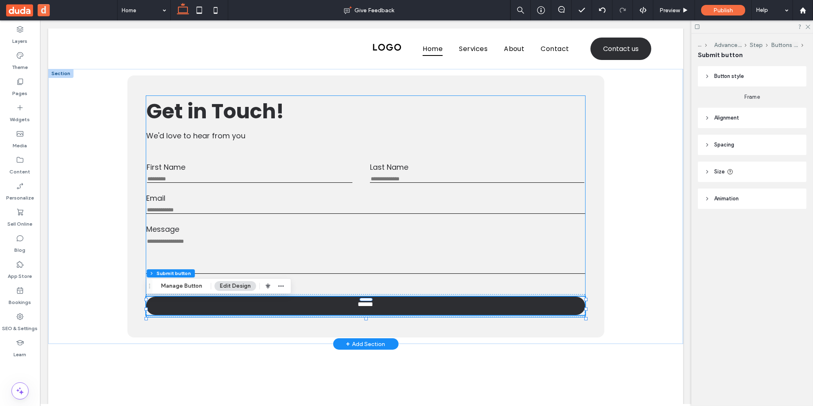
click at [224, 297] on div "First Name This field is required Last Name This field is required Email Email …" at bounding box center [365, 206] width 439 height 221
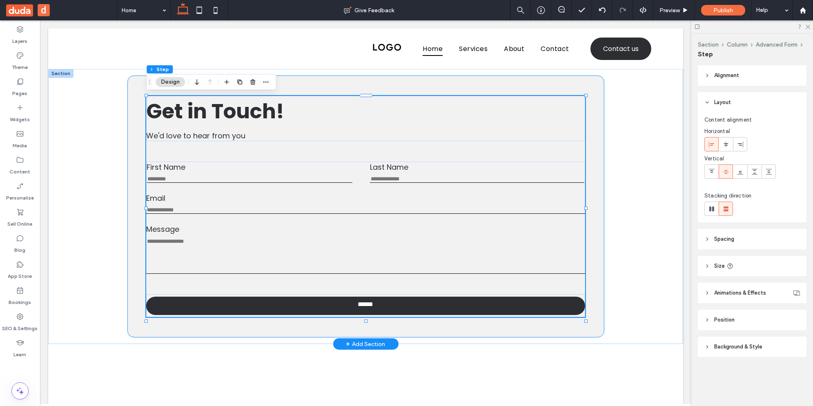
click at [345, 93] on div "First Name This field is required Last Name This field is required Email Email …" at bounding box center [365, 207] width 477 height 262
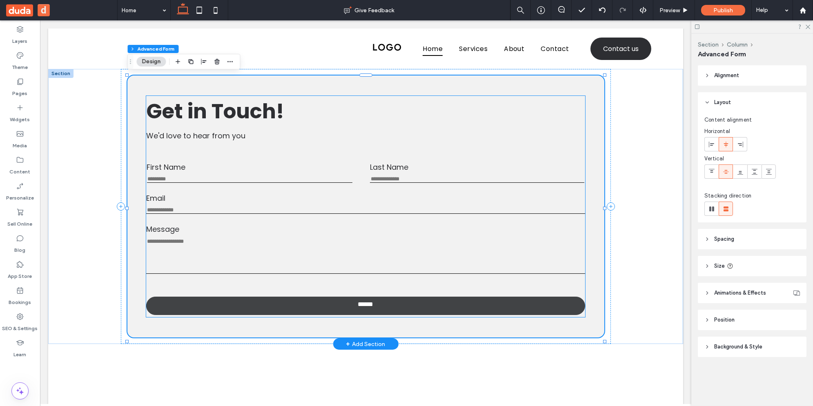
click at [199, 309] on link "******" at bounding box center [365, 306] width 439 height 18
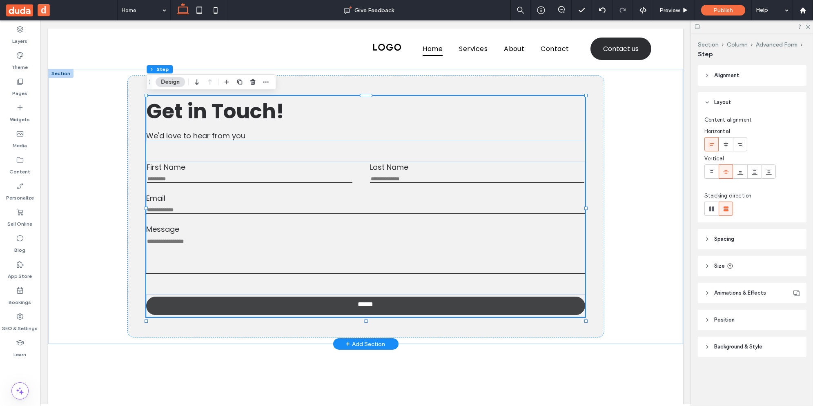
click at [199, 309] on link "******" at bounding box center [365, 306] width 439 height 18
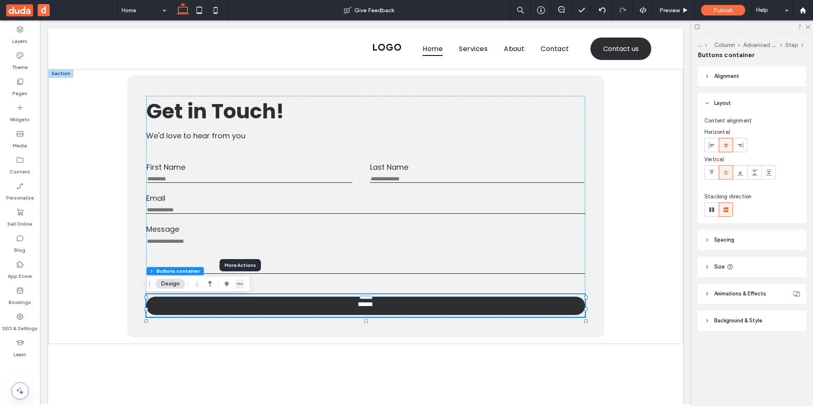
click at [239, 283] on icon "button" at bounding box center [239, 284] width 7 height 7
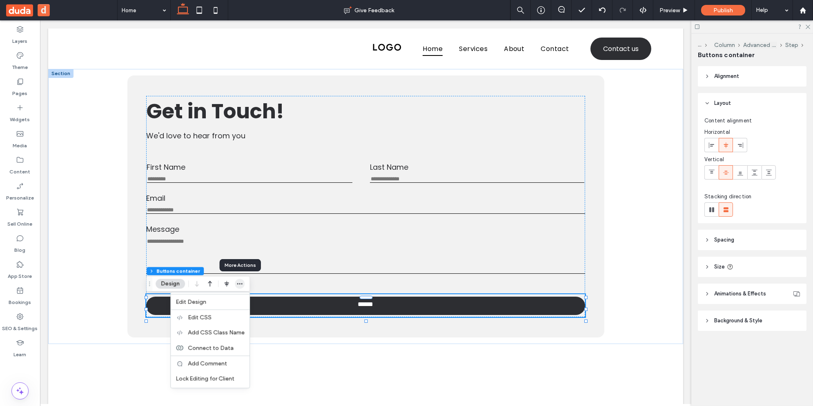
click at [239, 283] on icon "button" at bounding box center [239, 284] width 7 height 7
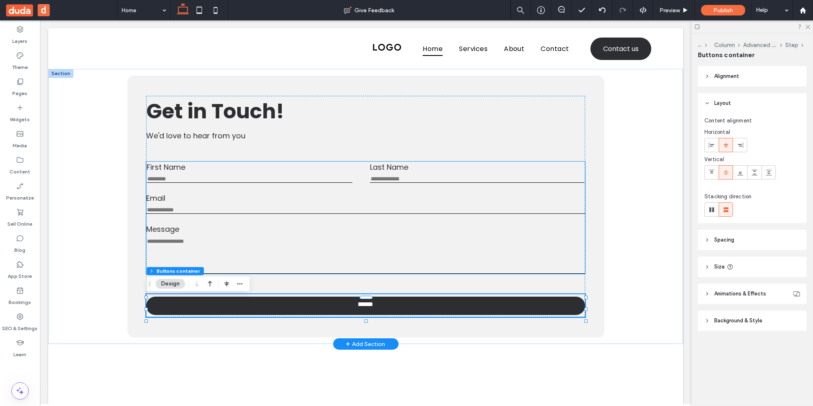
click at [392, 198] on label "Email" at bounding box center [365, 198] width 439 height 11
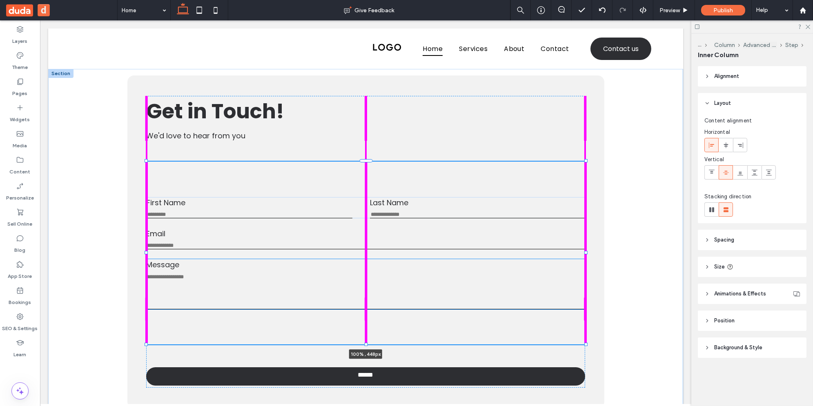
drag, startPoint x: 367, startPoint y: 276, endPoint x: 365, endPoint y: 310, distance: 33.5
click at [365, 310] on div "First Name This field is required Last Name This field is required Email Email …" at bounding box center [366, 242] width 490 height 346
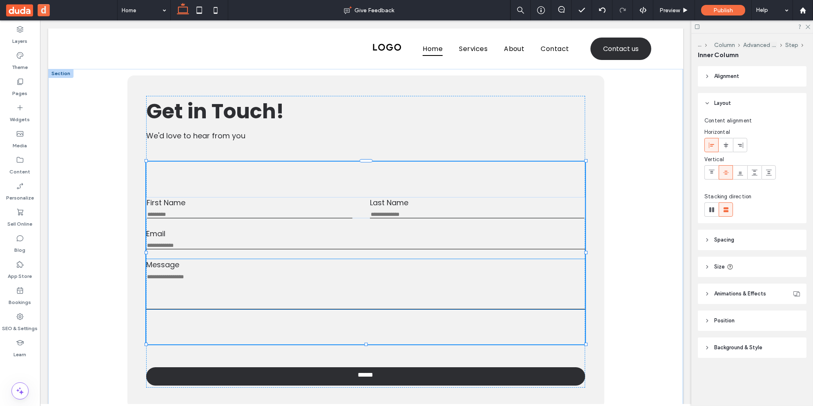
type input "***"
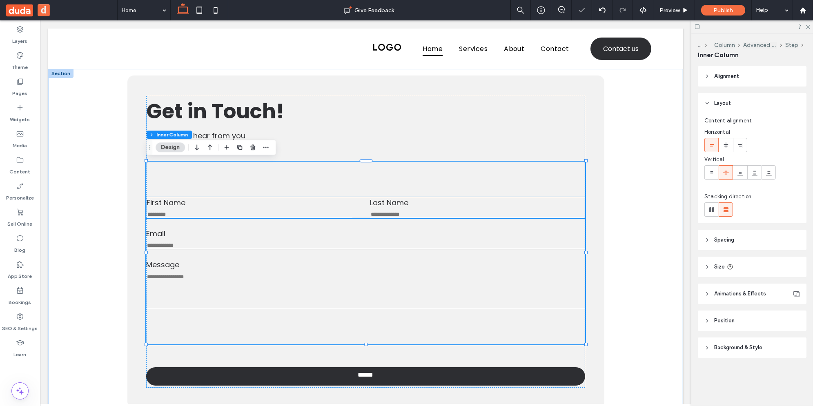
click at [391, 204] on label "Last Name" at bounding box center [477, 202] width 214 height 11
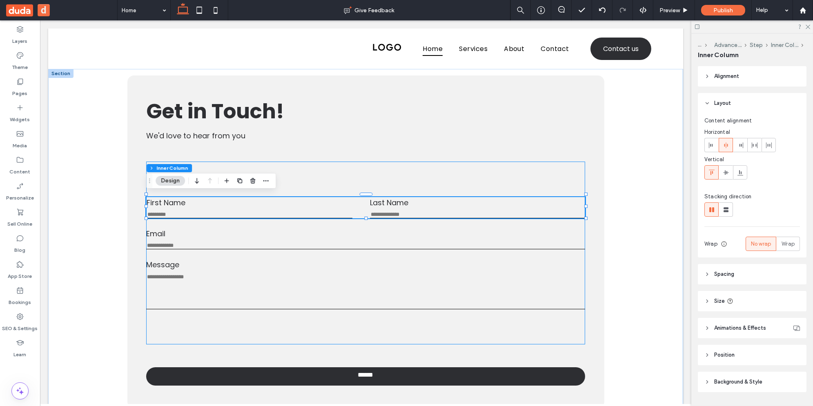
click at [354, 177] on div "First Name This field is required Last Name This field is required Email Email …" at bounding box center [365, 253] width 439 height 183
